Goal: Information Seeking & Learning: Check status

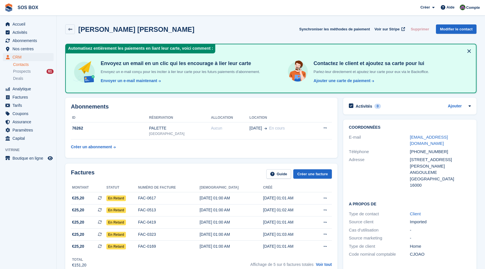
scroll to position [22, 0]
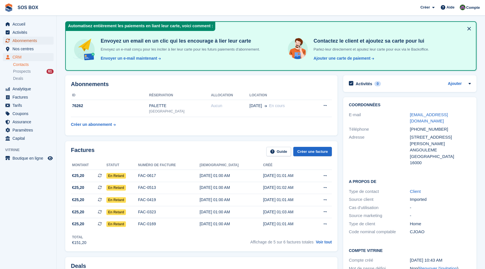
click at [20, 39] on span "Abonnements" at bounding box center [29, 41] width 34 height 8
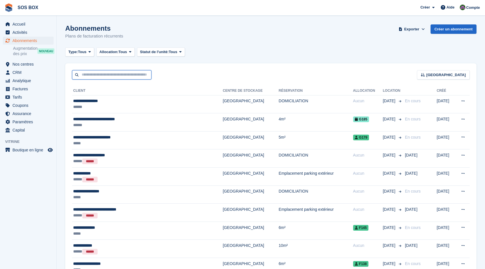
click at [129, 76] on input "text" at bounding box center [111, 74] width 79 height 9
type input "******"
